Goal: Navigation & Orientation: Find specific page/section

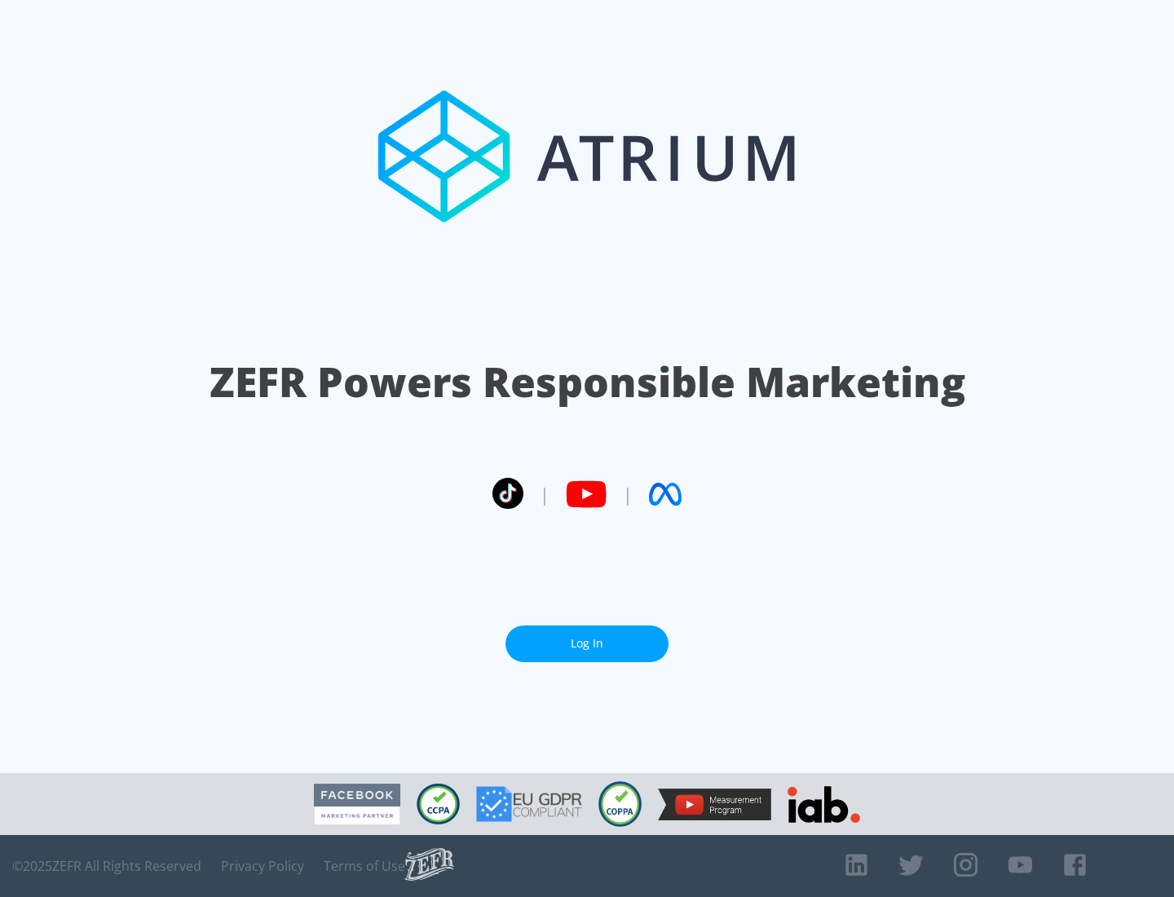
click at [587, 637] on link "Log In" at bounding box center [587, 643] width 163 height 37
